Goal: Find specific page/section: Find specific page/section

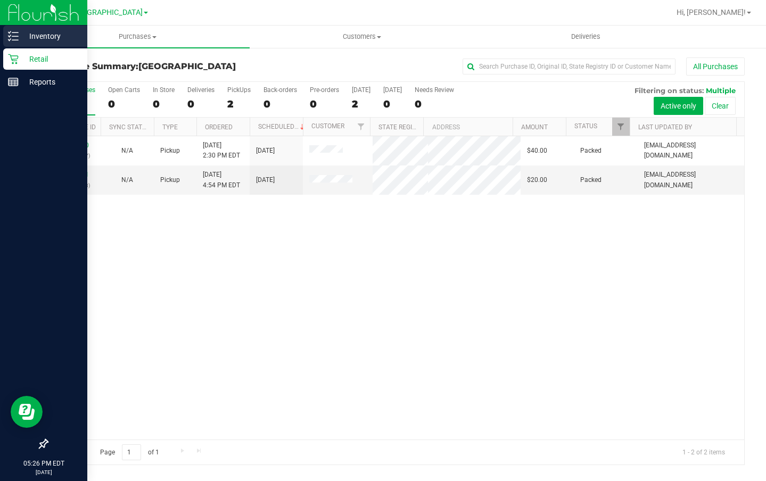
click at [52, 32] on p "Inventory" at bounding box center [51, 36] width 64 height 13
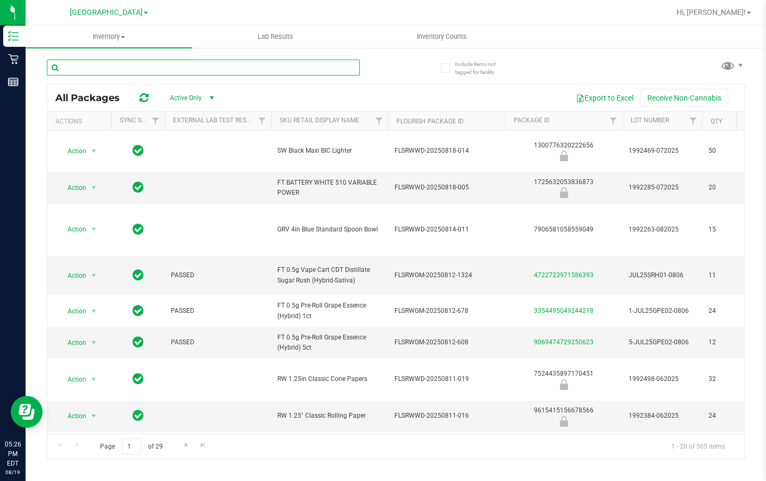
click at [180, 73] on input "text" at bounding box center [203, 68] width 313 height 16
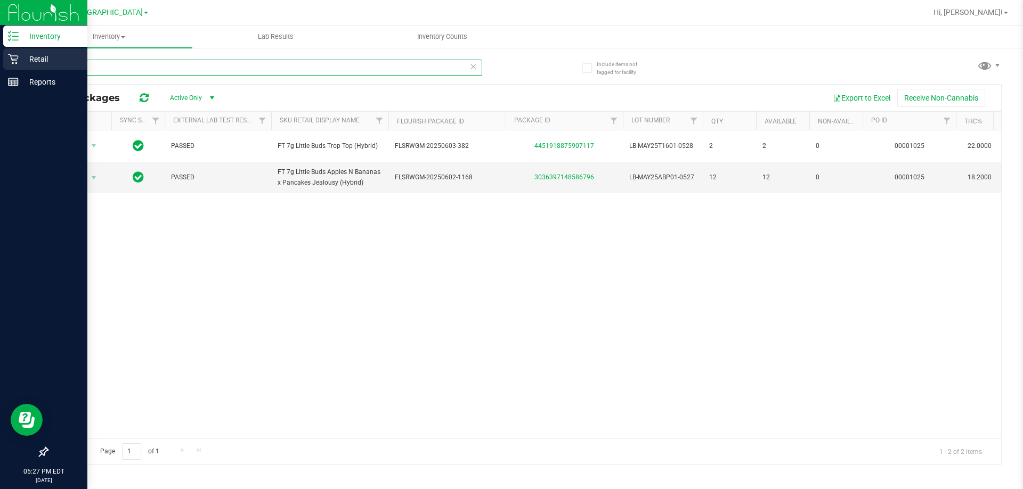
type input "little"
click at [28, 56] on p "Retail" at bounding box center [51, 59] width 64 height 13
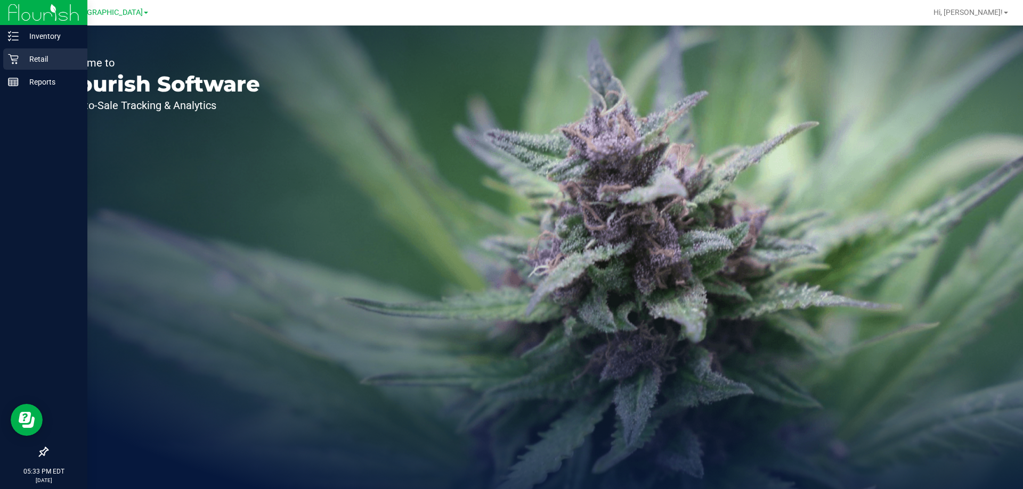
click at [47, 55] on p "Retail" at bounding box center [51, 59] width 64 height 13
